Goal: Navigation & Orientation: Find specific page/section

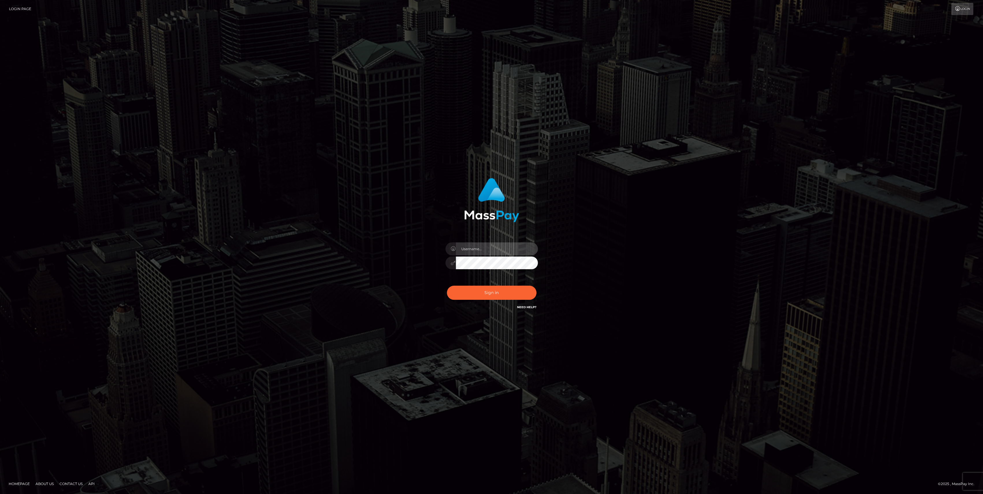
type input "bengreen"
click at [482, 305] on div "Sign in Need Help?" at bounding box center [491, 295] width 101 height 26
checkbox input "true"
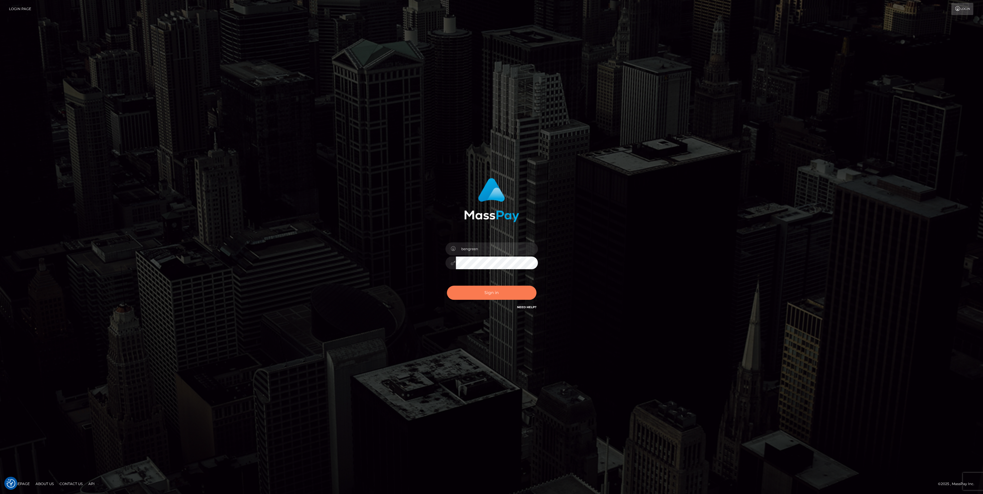
checkbox input "true"
click at [488, 293] on button "Sign in" at bounding box center [492, 293] width 90 height 14
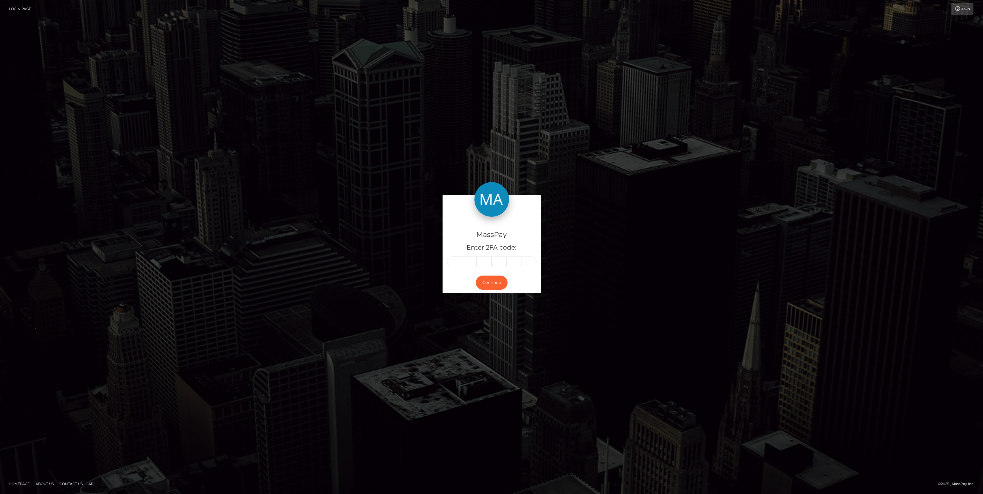
click at [457, 269] on div "MassPay Enter 2FA code:" at bounding box center [491, 244] width 98 height 55
drag, startPoint x: 457, startPoint y: 269, endPoint x: 456, endPoint y: 262, distance: 6.8
click at [456, 262] on input "text" at bounding box center [454, 262] width 15 height 10
paste input "5"
type input "5"
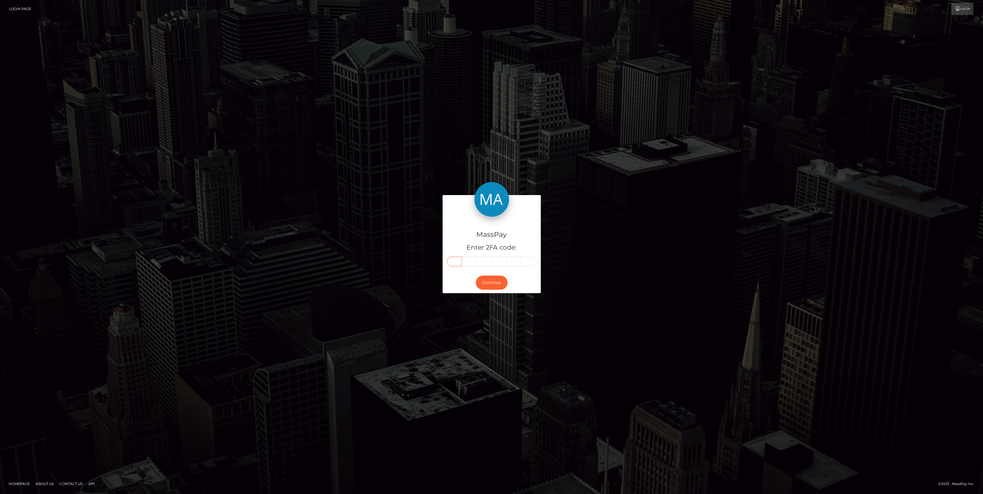
type input "1"
type input "7"
type input "4"
type input "3"
type input "0"
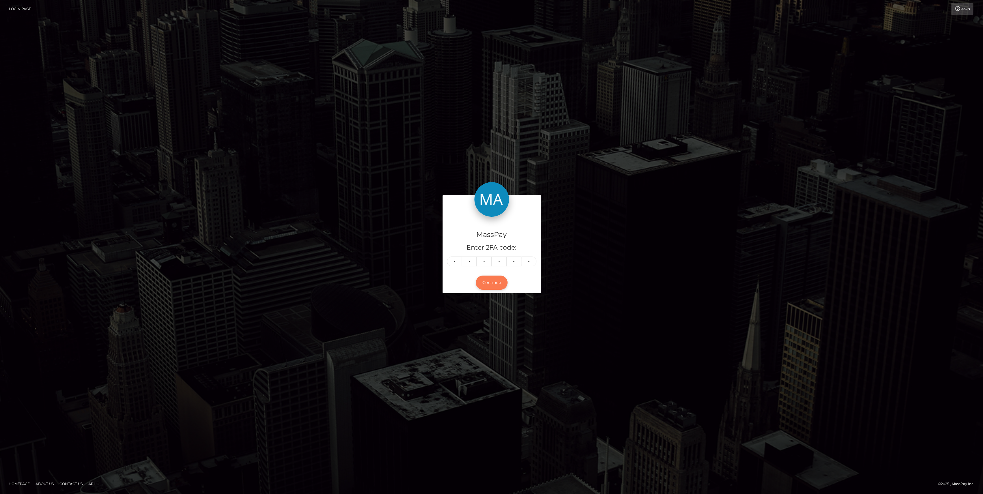
click at [489, 276] on button "Continue" at bounding box center [492, 283] width 32 height 14
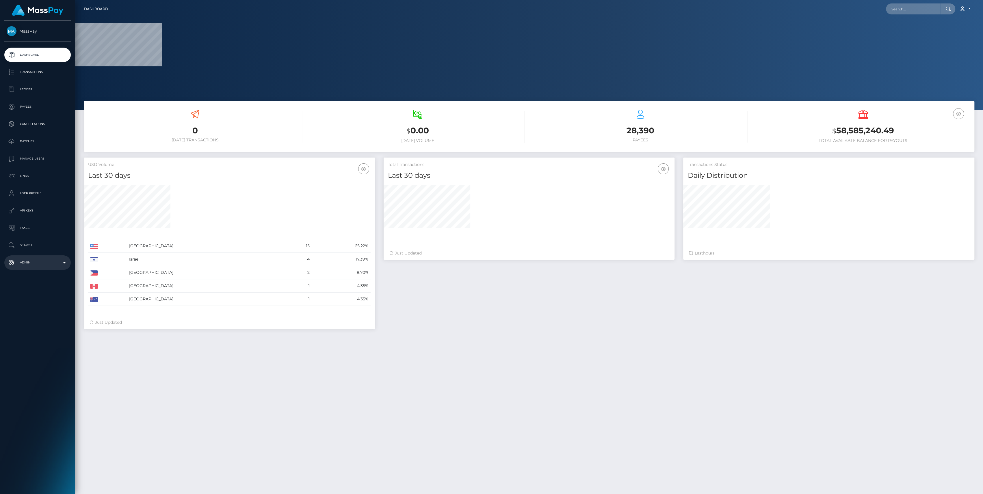
click at [35, 267] on link "Admin" at bounding box center [37, 263] width 66 height 14
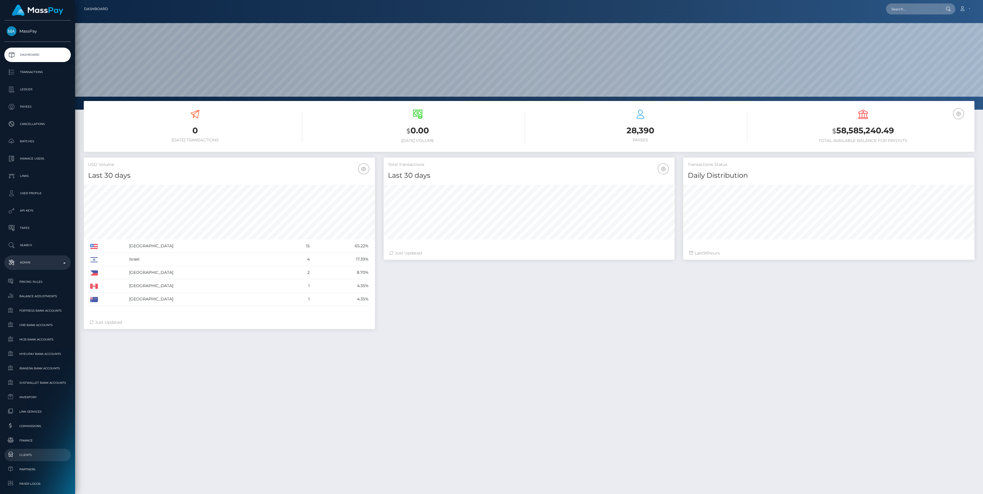
scroll to position [102, 291]
click at [25, 443] on span "Finance" at bounding box center [38, 441] width 62 height 7
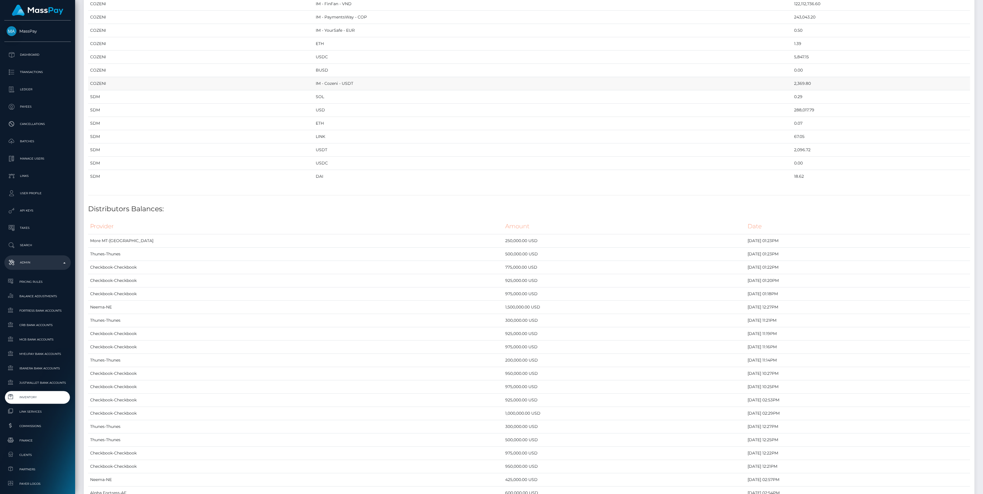
scroll to position [693, 0]
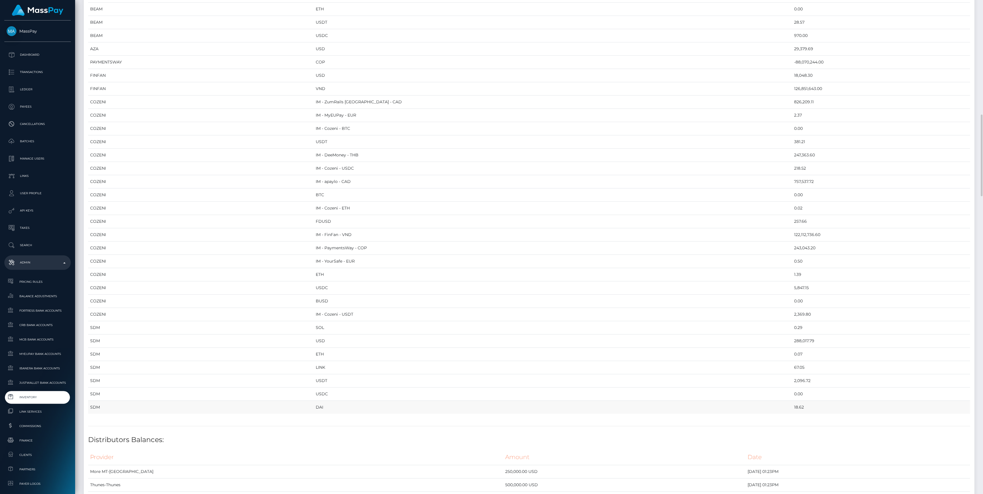
drag, startPoint x: 90, startPoint y: 64, endPoint x: 763, endPoint y: 400, distance: 752.8
copy table "Provider Currency Balance MYEUPAY EUR 745,430.65 MYEUPAY GBP 0.00 ITSPAID USD 2…"
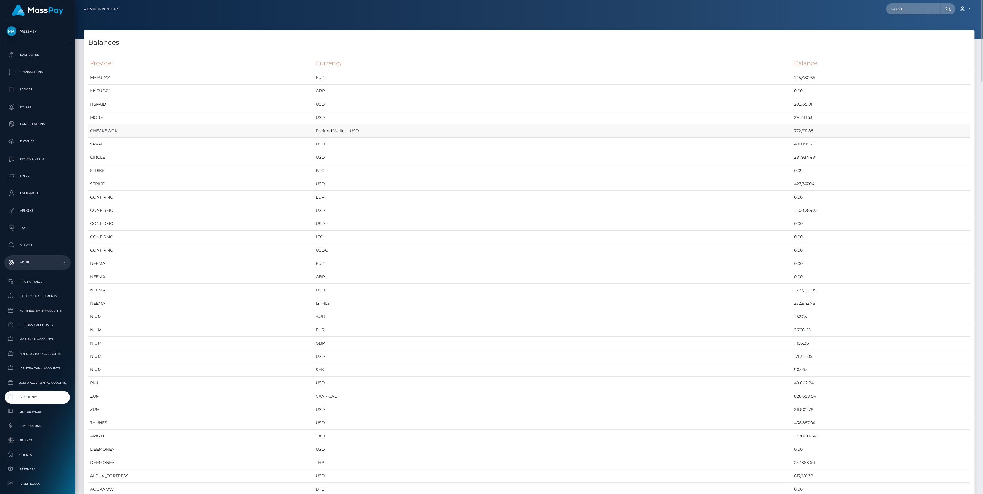
click at [204, 136] on td "CHECKBOOK" at bounding box center [201, 130] width 226 height 13
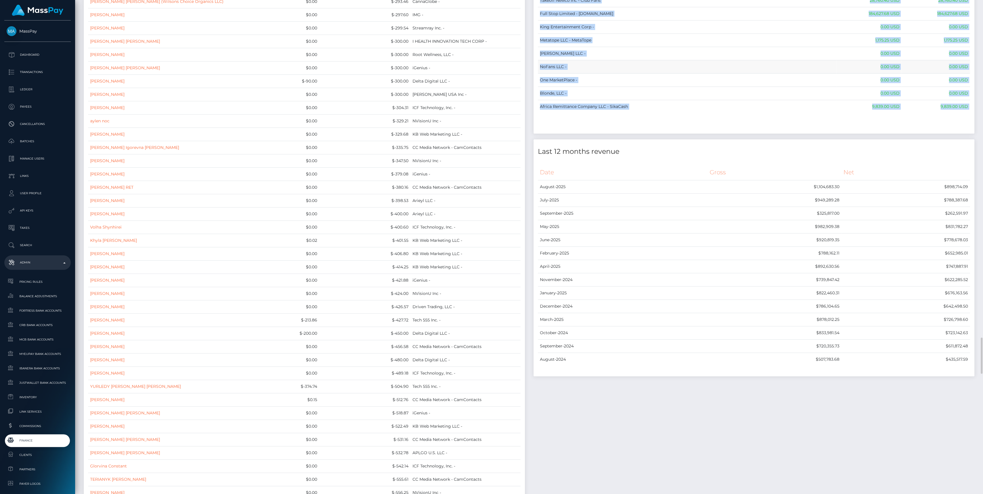
scroll to position [4505, 0]
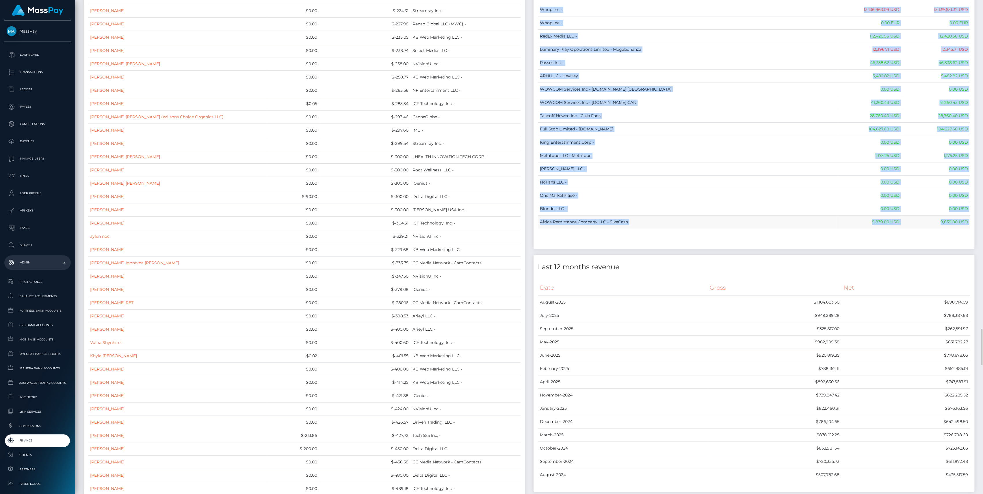
drag, startPoint x: 533, startPoint y: 62, endPoint x: 968, endPoint y: 215, distance: 460.3
copy div "Name Wallet Balance Ledger Balance RNetwork LLC - 33,033.21 USD 1,542.77 USD Ma…"
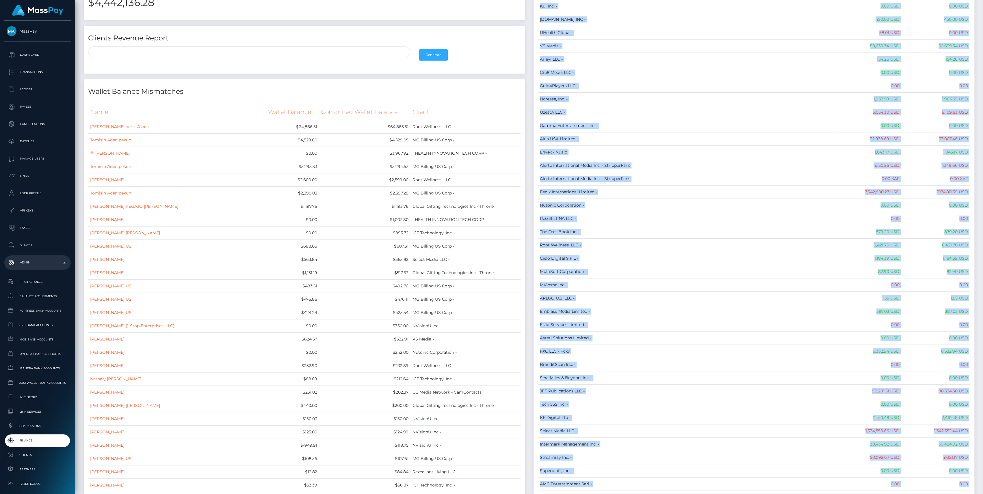
scroll to position [0, 0]
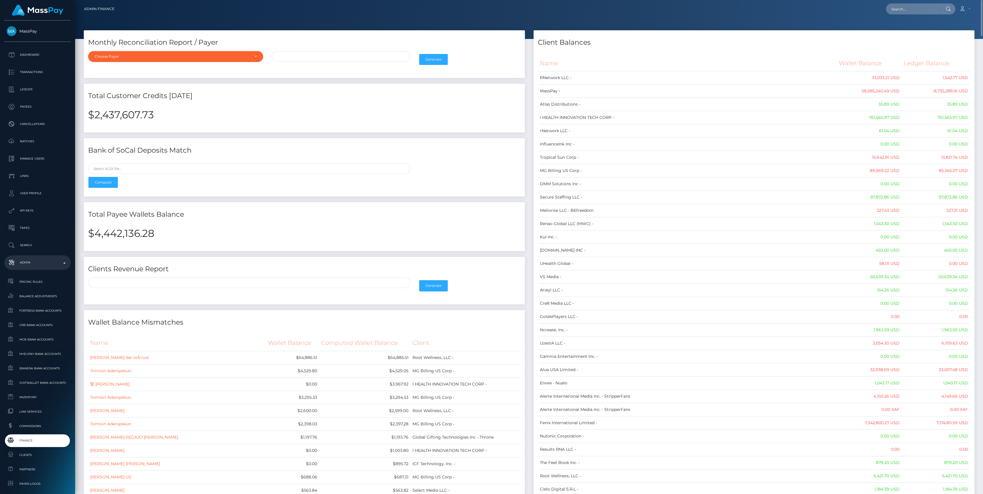
click at [120, 236] on h2 "$4,442,136.28" at bounding box center [304, 234] width 432 height 12
copy h2 "4,442,136.28"
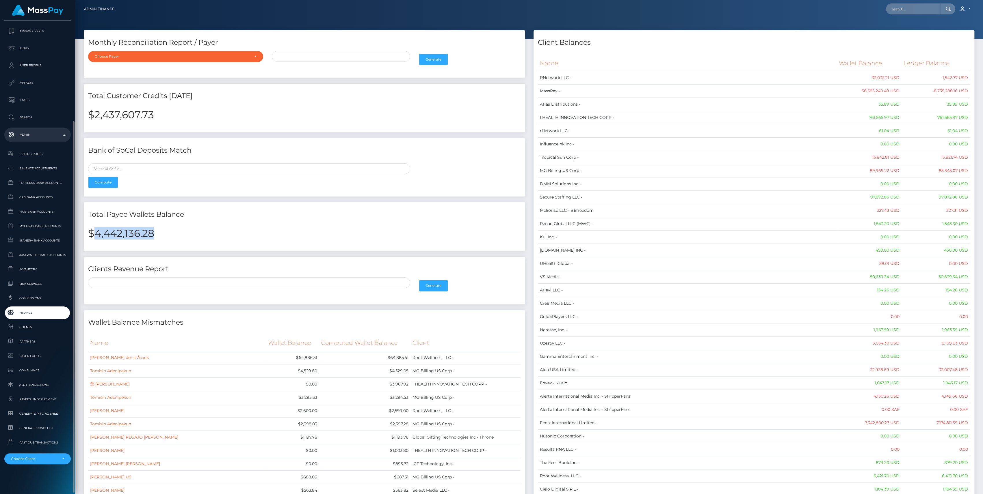
click at [33, 315] on span "Finance" at bounding box center [38, 313] width 62 height 7
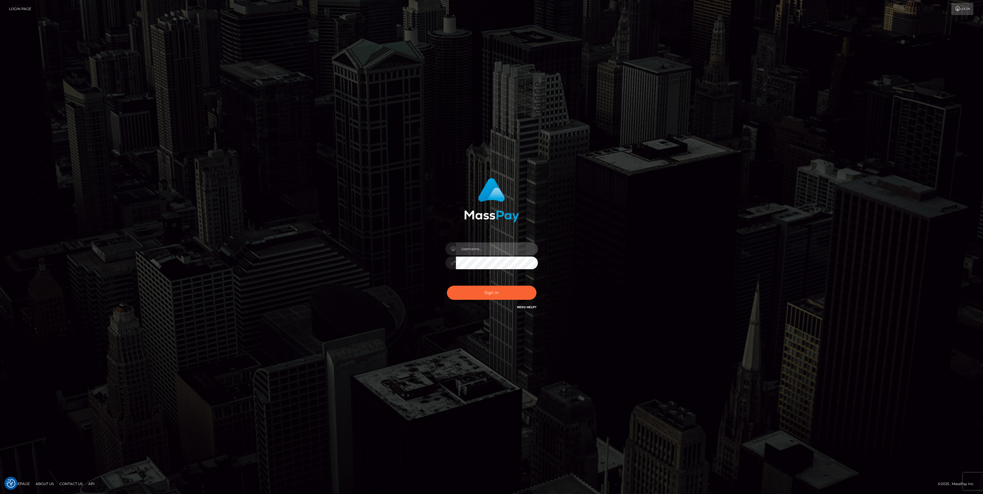
type input "bengreen"
click at [524, 290] on div "Sign in Need Help?" at bounding box center [491, 295] width 101 height 26
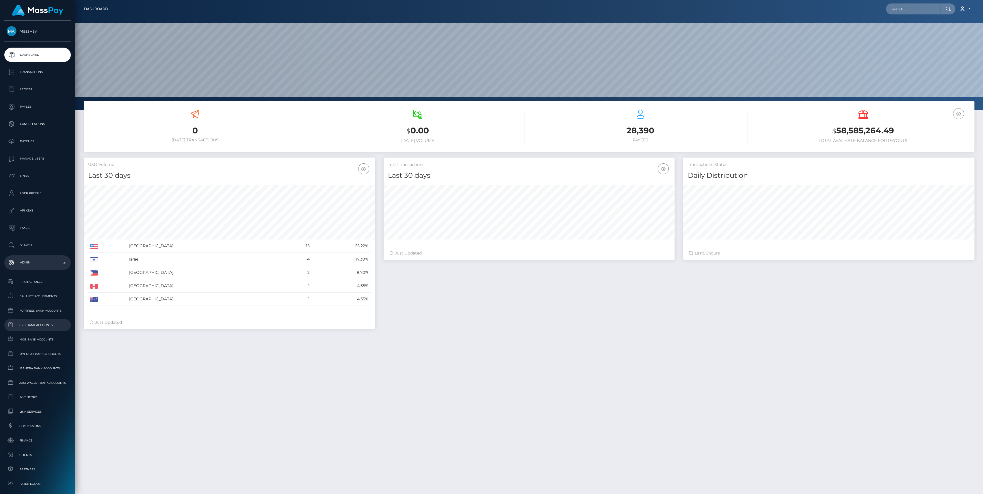
scroll to position [102, 291]
click at [29, 444] on link "Finance" at bounding box center [37, 441] width 66 height 12
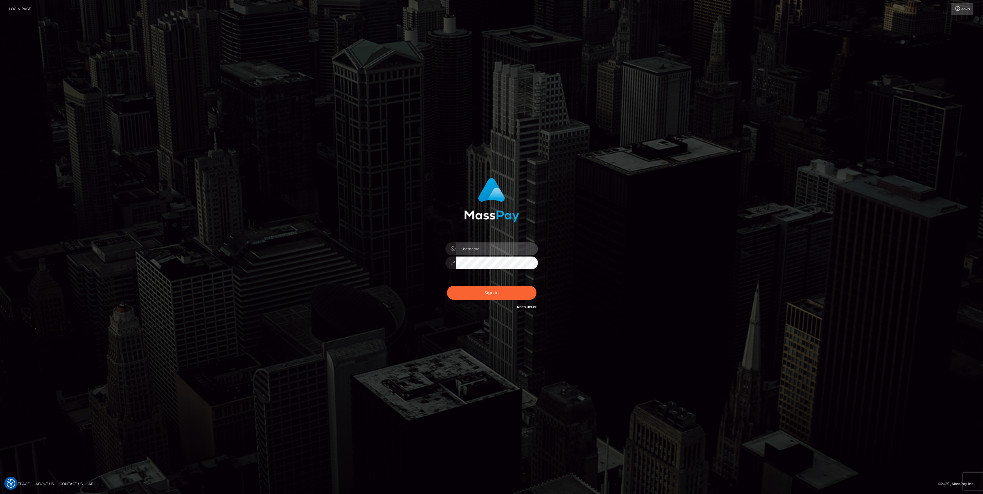
type input "bengreen"
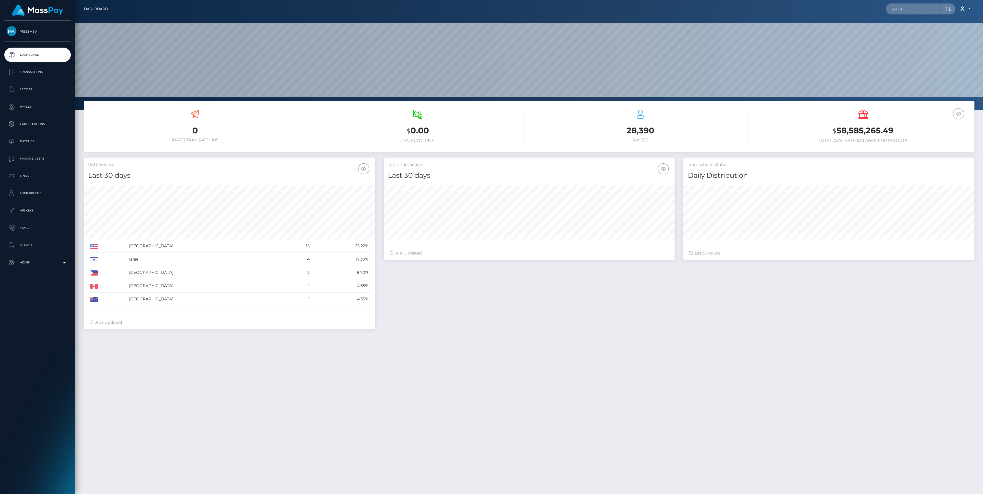
scroll to position [102, 291]
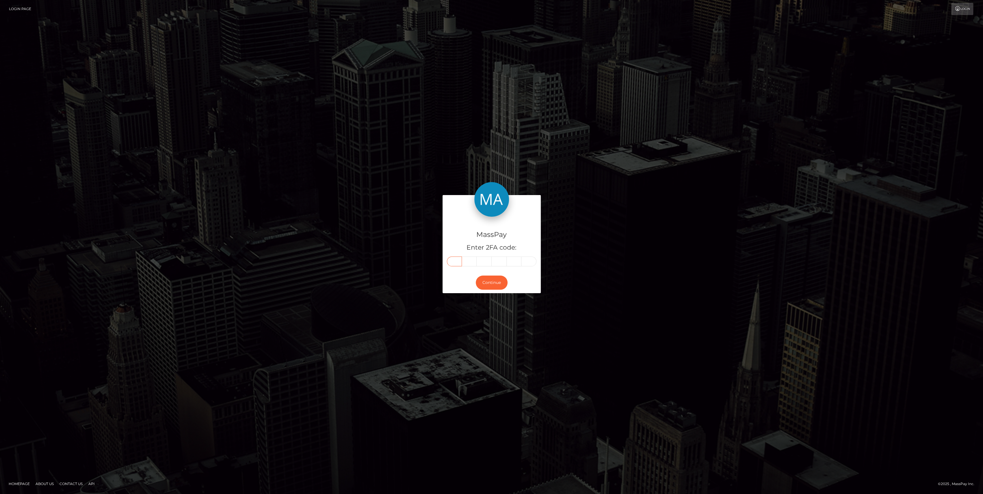
paste input "8"
type input "8"
type input "6"
type input "1"
type input "2"
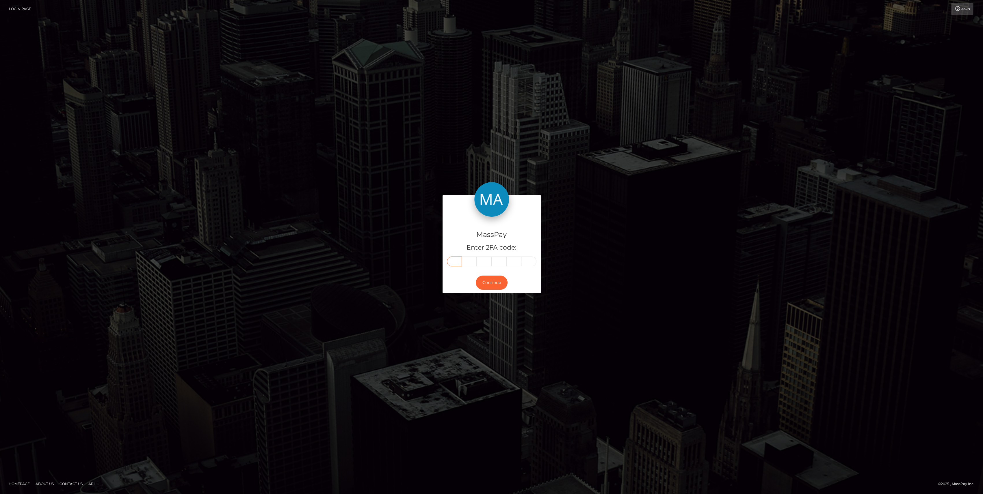
type input "2"
type input "8"
click at [493, 281] on button "Continue" at bounding box center [492, 283] width 32 height 14
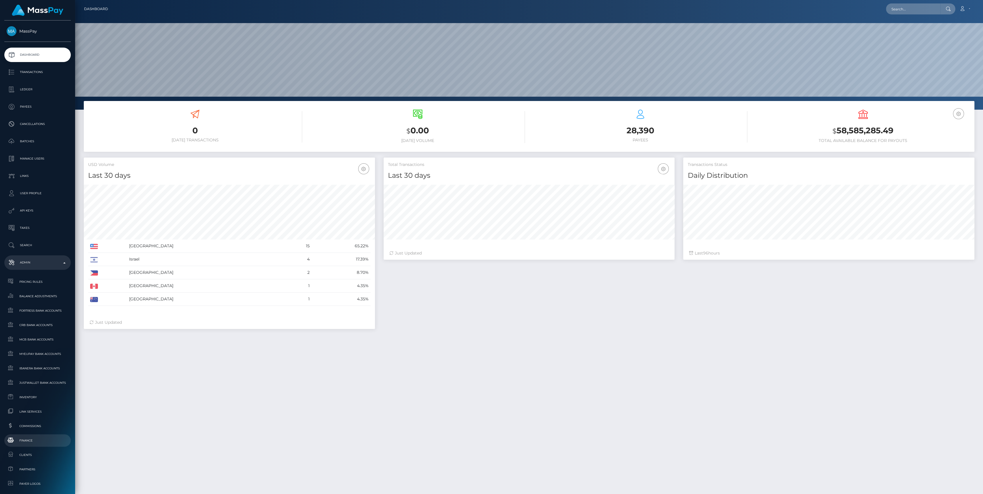
scroll to position [102, 291]
click at [27, 440] on span "Finance" at bounding box center [38, 441] width 62 height 7
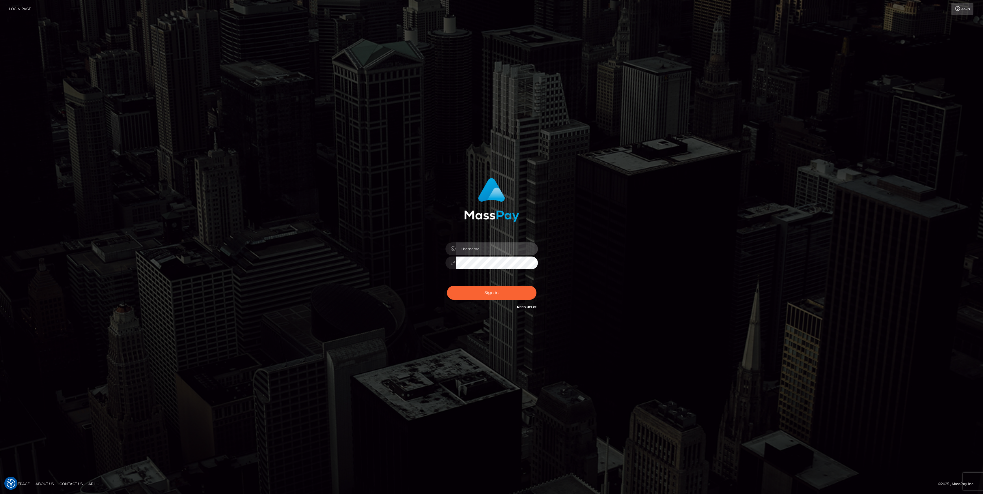
type input "bengreen"
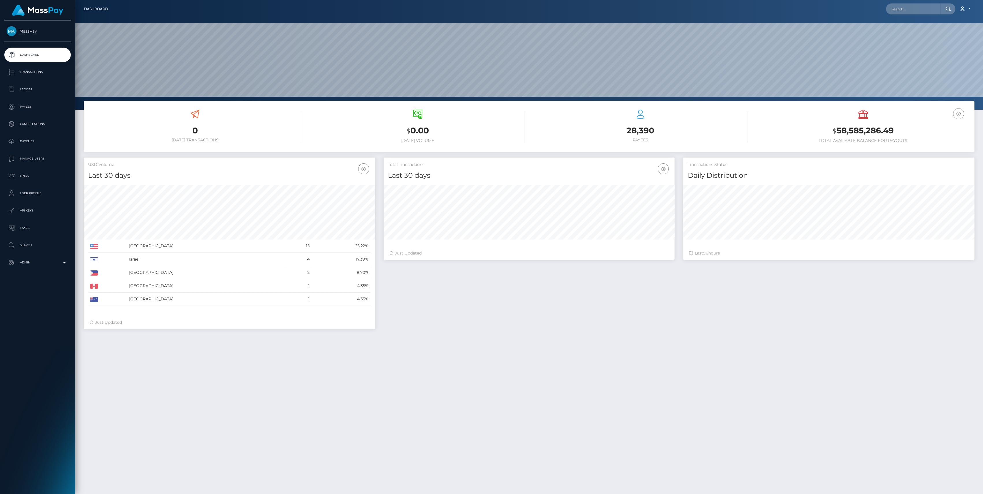
scroll to position [102, 291]
